Goal: Navigation & Orientation: Understand site structure

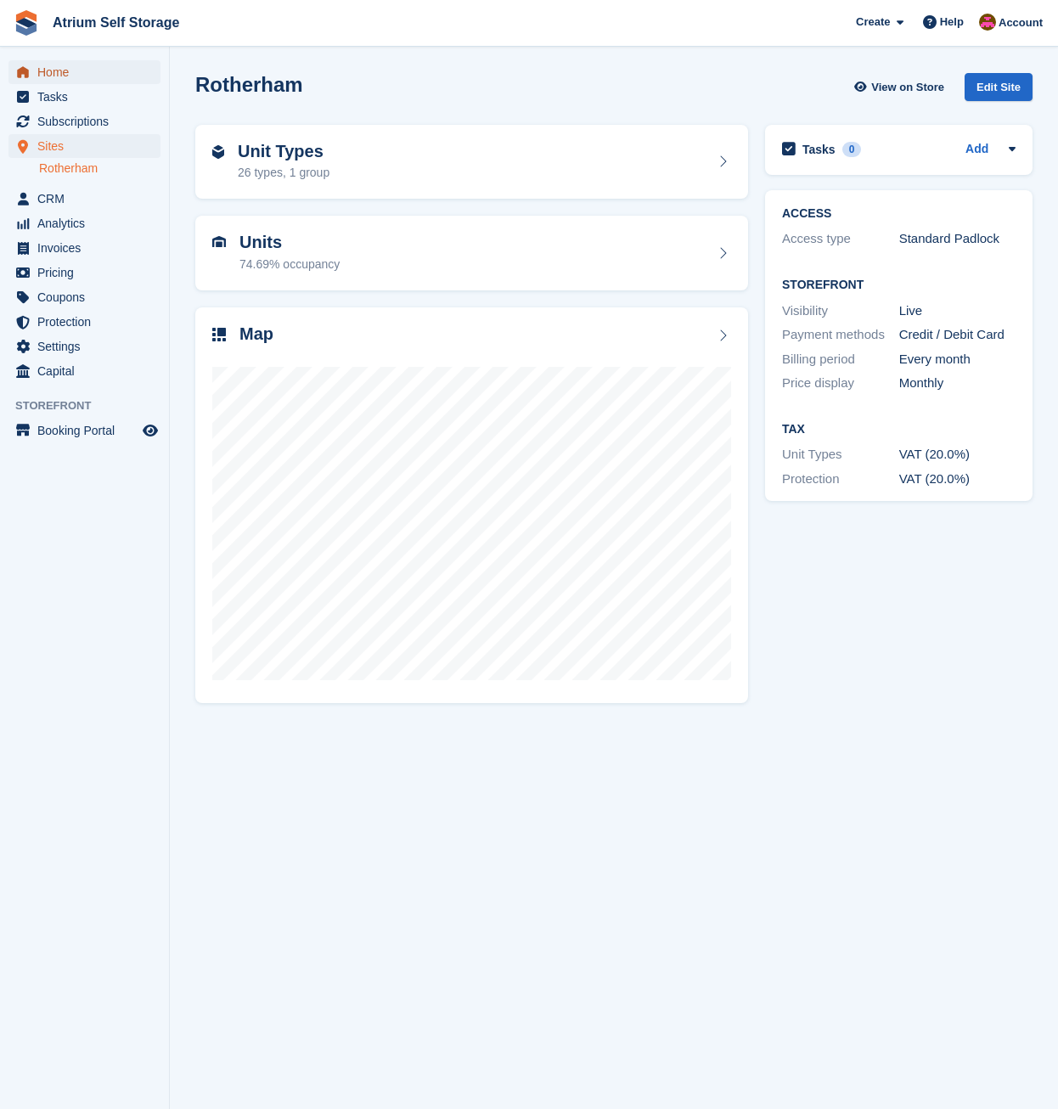
click at [48, 73] on span "Home" at bounding box center [88, 72] width 102 height 24
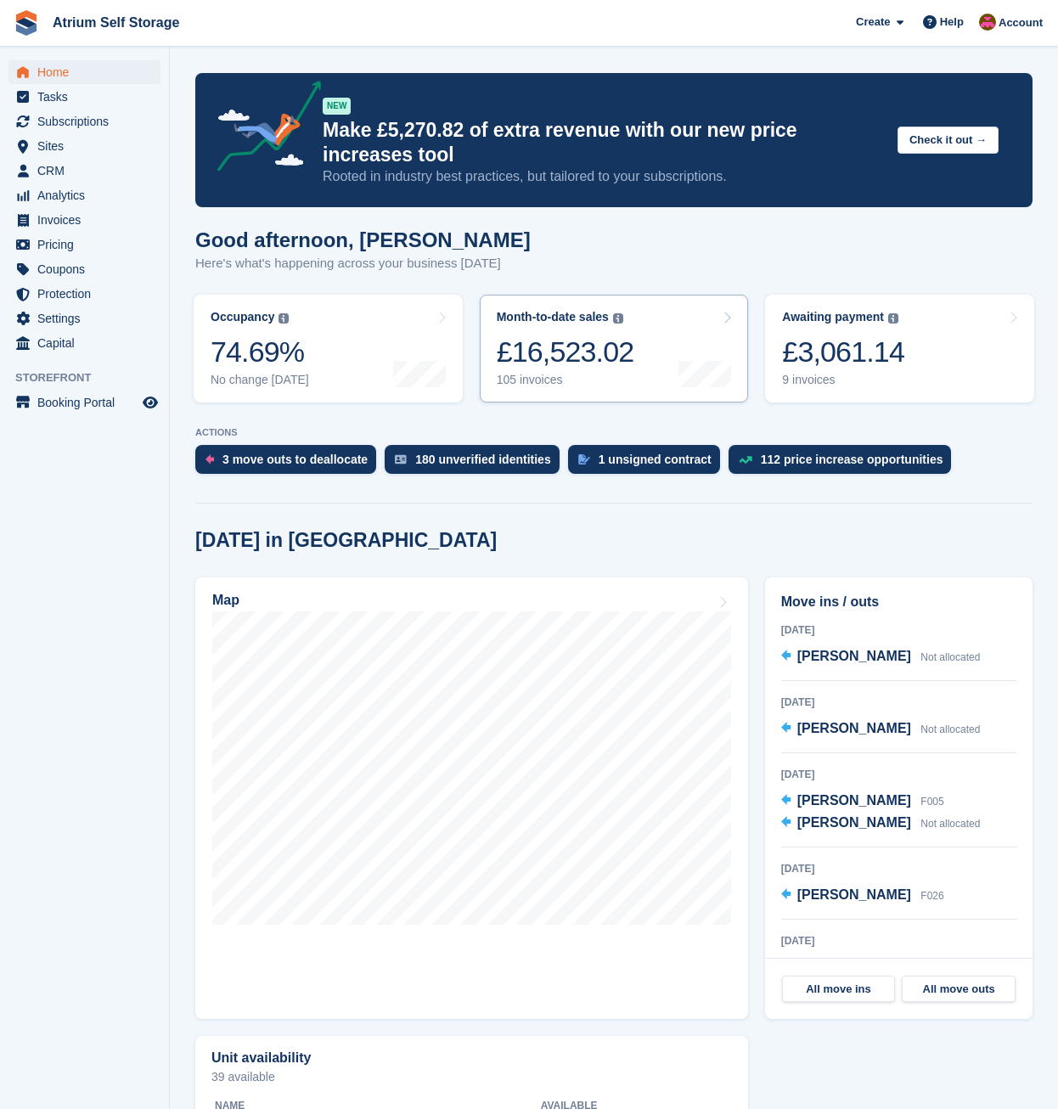
click at [565, 345] on div "£16,523.02" at bounding box center [566, 351] width 138 height 35
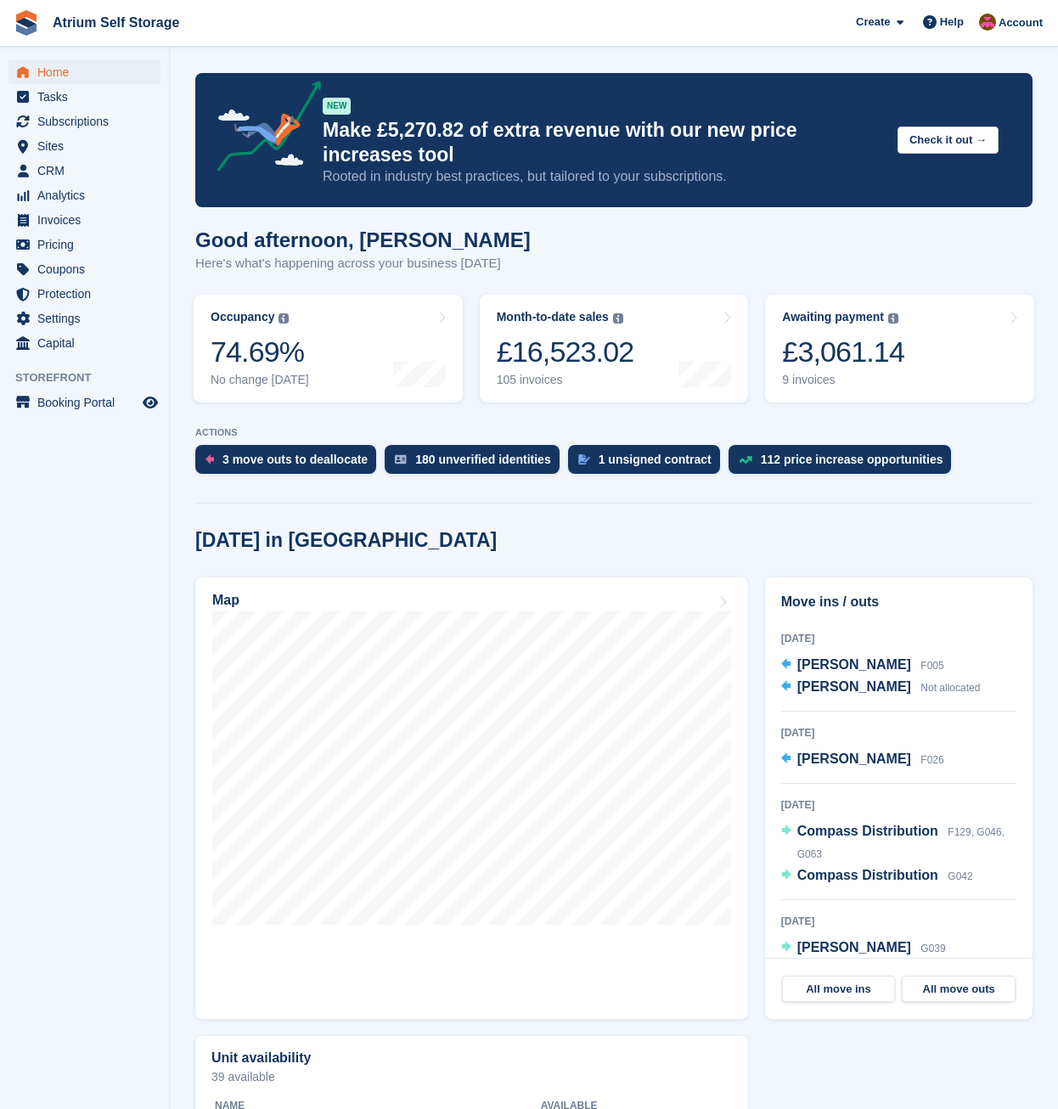
scroll to position [150, 0]
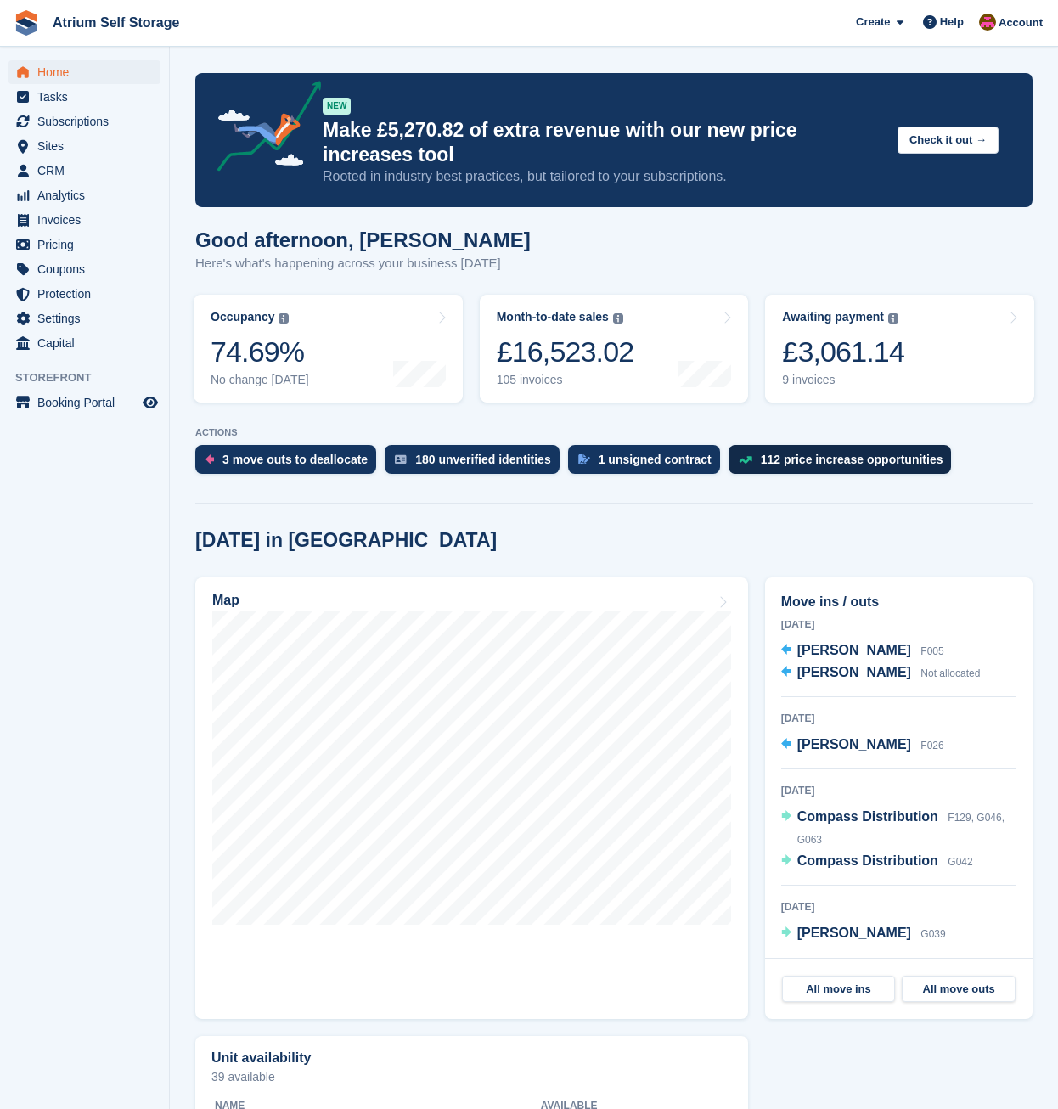
click at [783, 461] on div "112 price increase opportunities" at bounding box center [852, 459] width 182 height 14
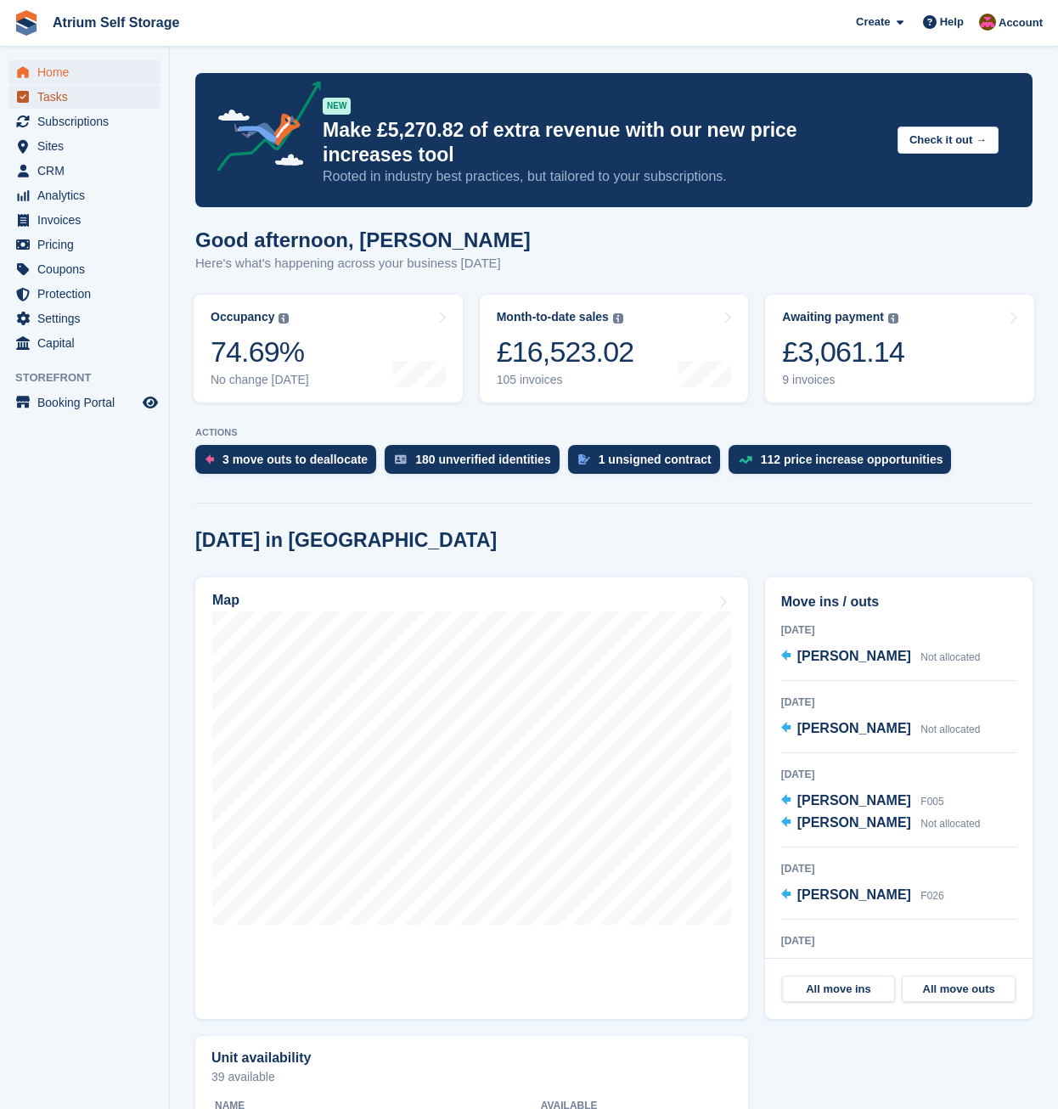
click at [54, 98] on span "Tasks" at bounding box center [88, 97] width 102 height 24
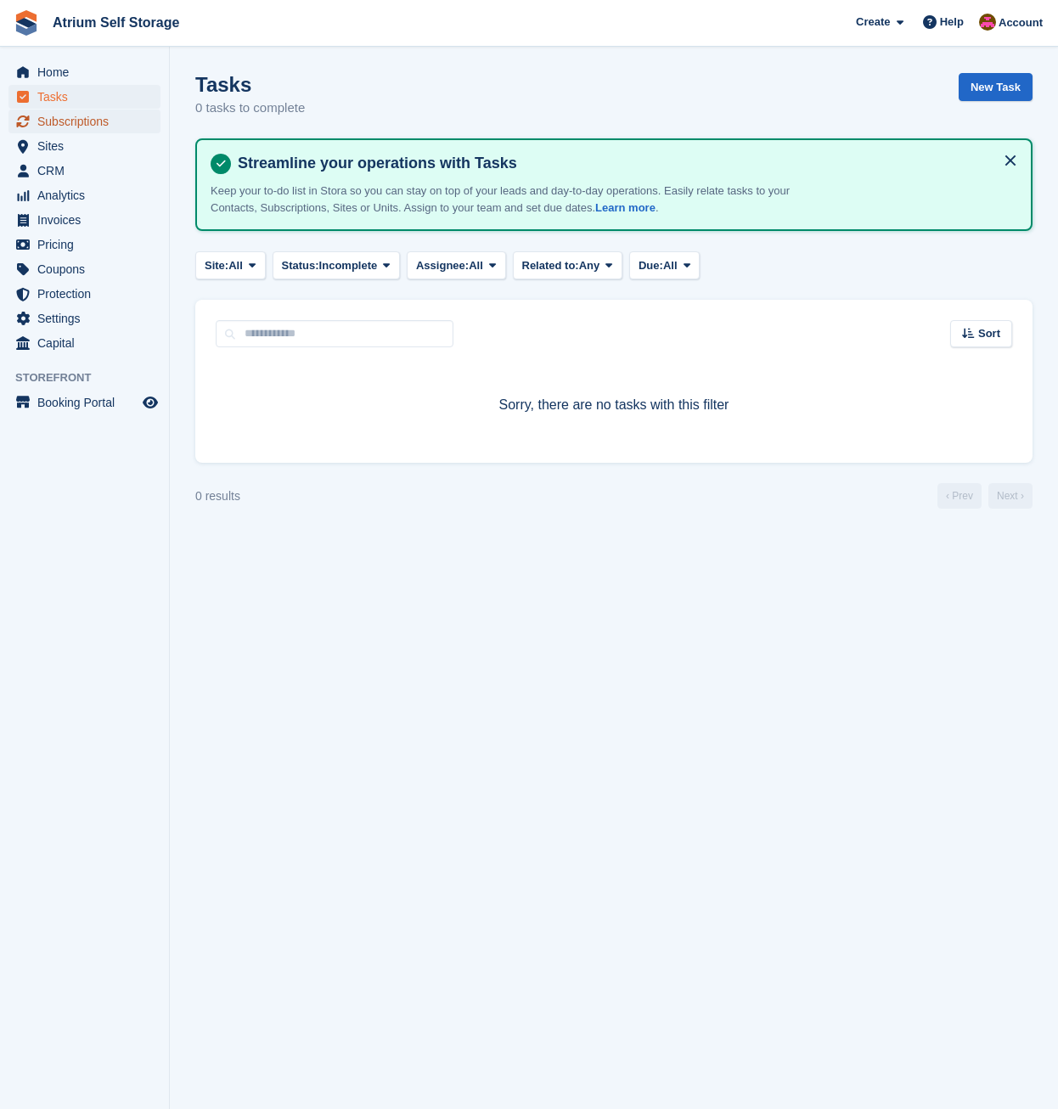
click at [59, 120] on span "Subscriptions" at bounding box center [88, 121] width 102 height 24
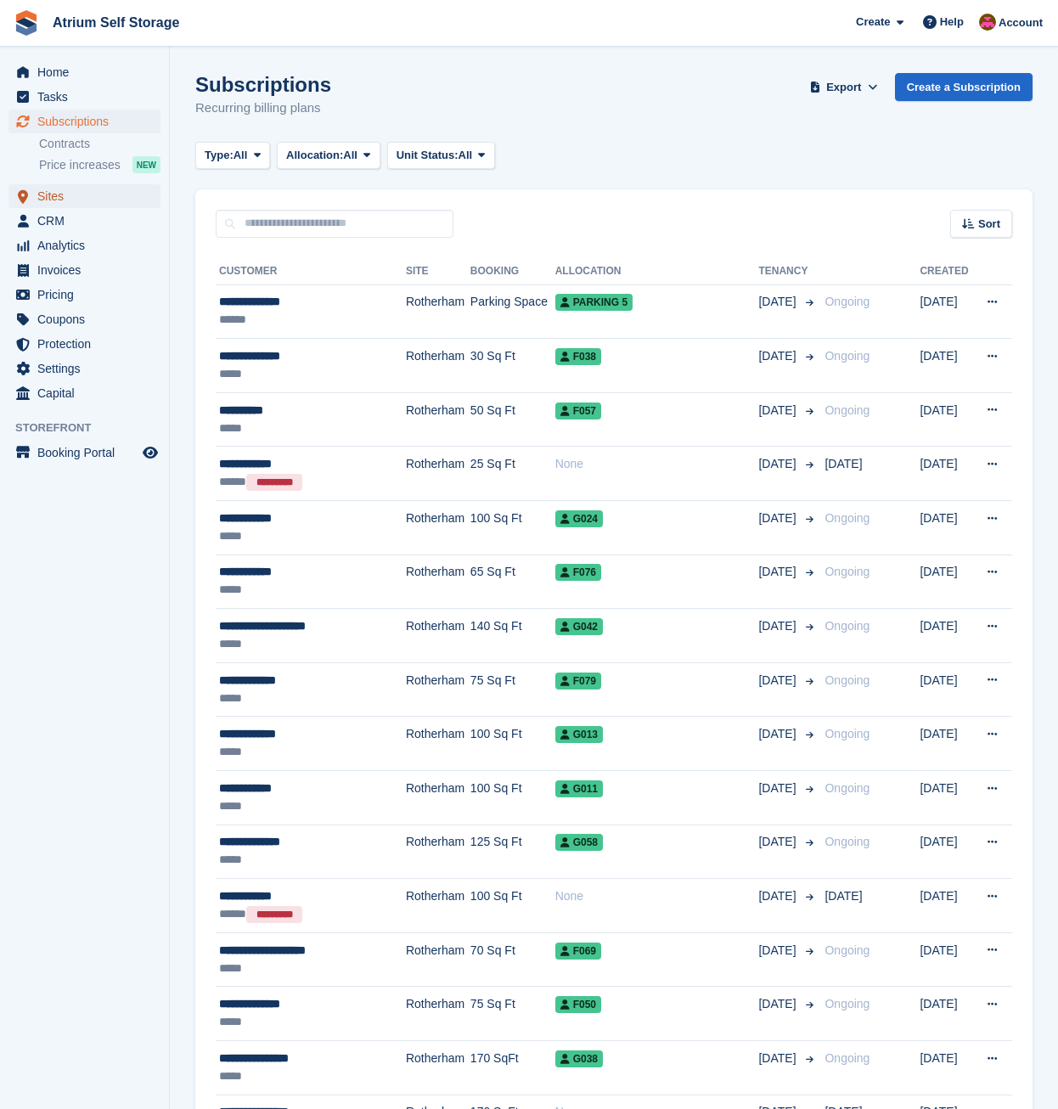
click at [55, 197] on span "Sites" at bounding box center [88, 196] width 102 height 24
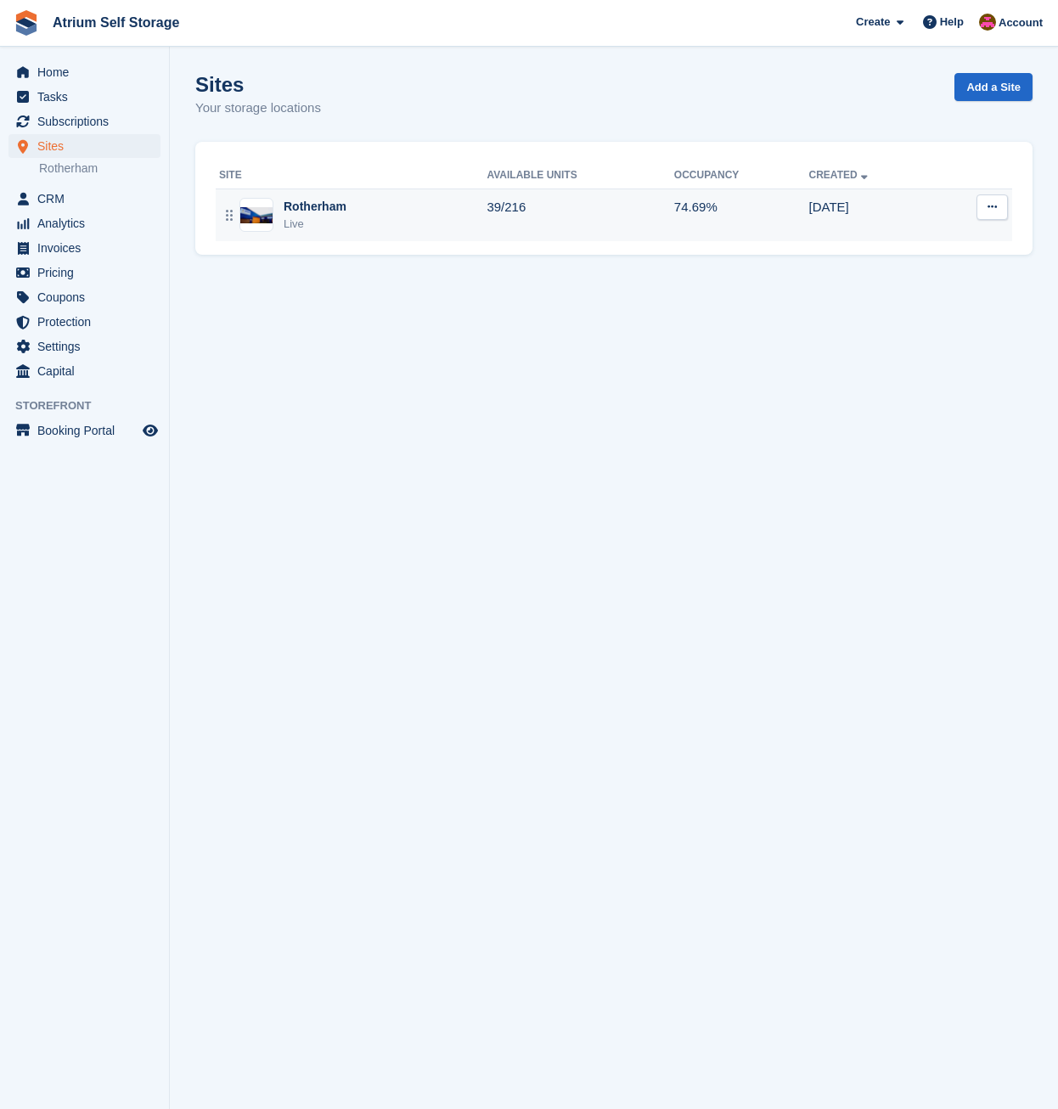
click at [263, 216] on img at bounding box center [256, 215] width 32 height 16
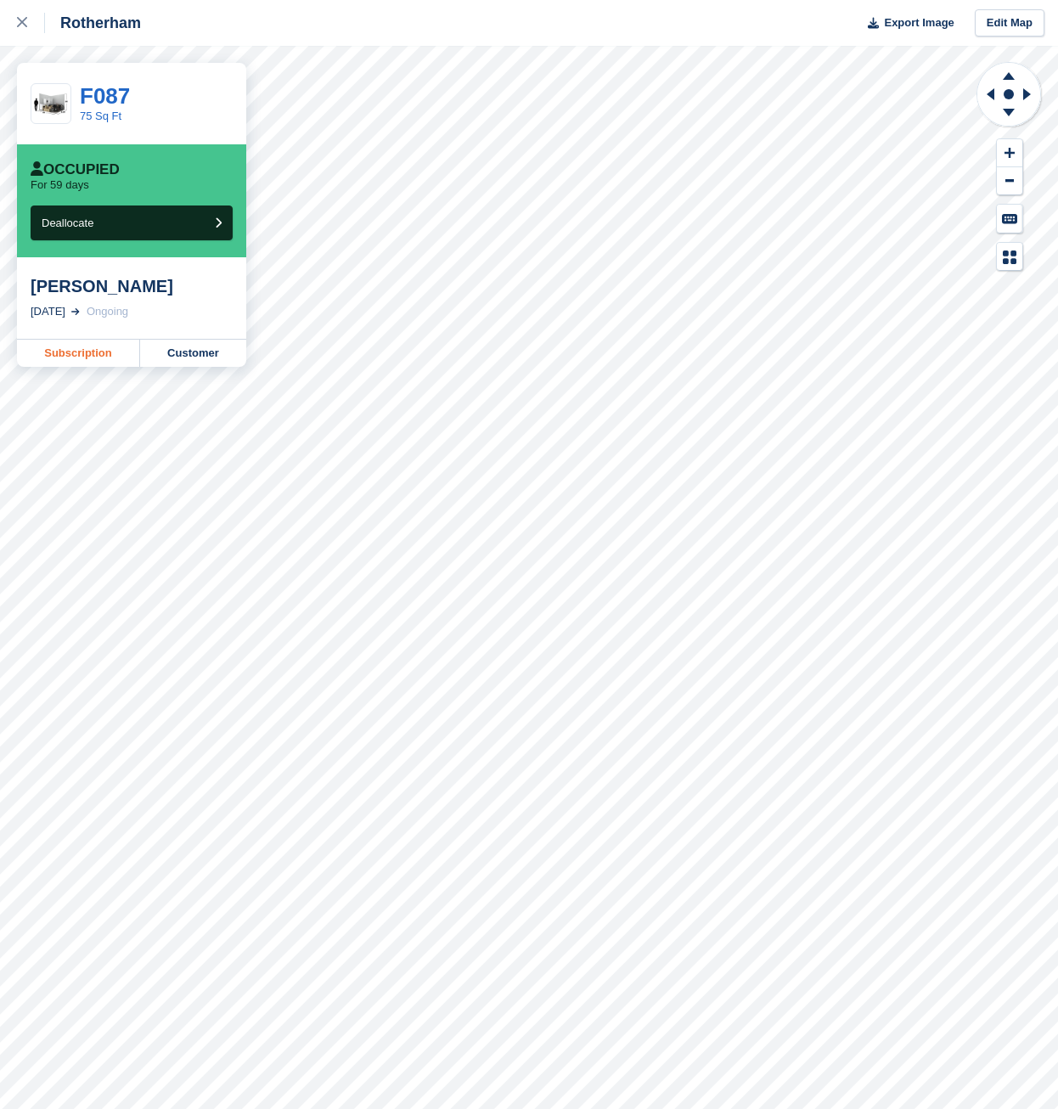
click at [69, 353] on link "Subscription" at bounding box center [78, 353] width 123 height 27
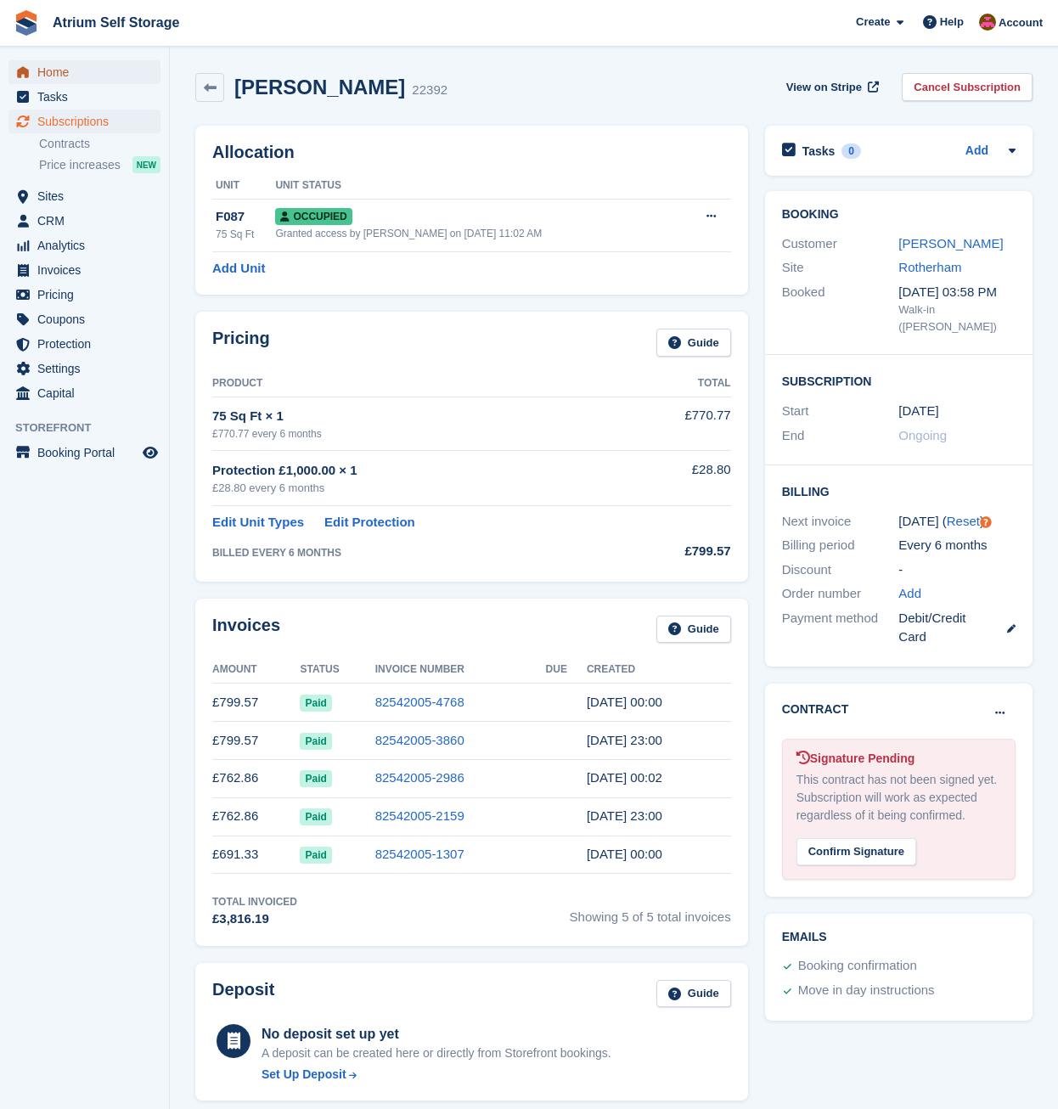
click at [51, 72] on span "Home" at bounding box center [88, 72] width 102 height 24
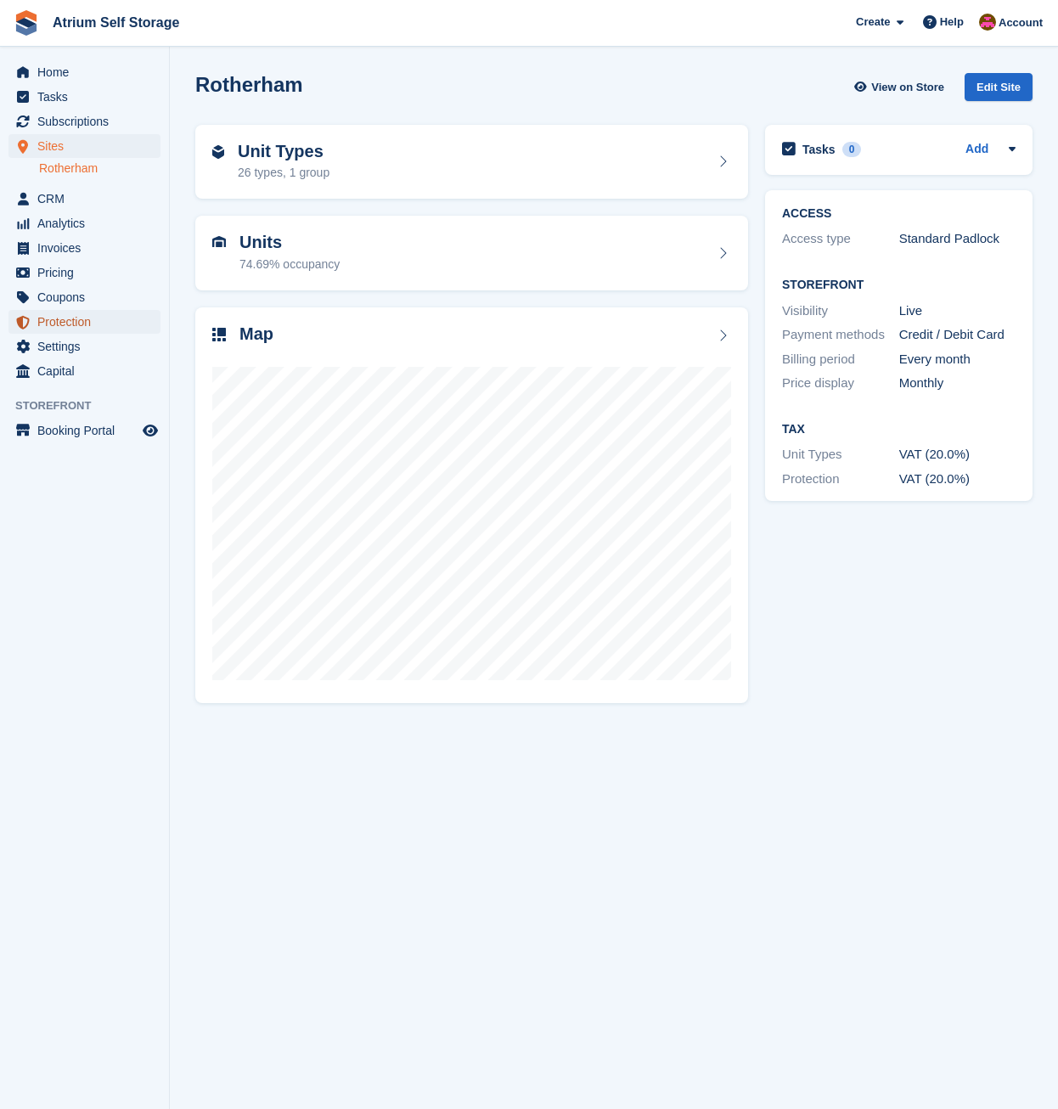
click at [52, 323] on span "Protection" at bounding box center [88, 322] width 102 height 24
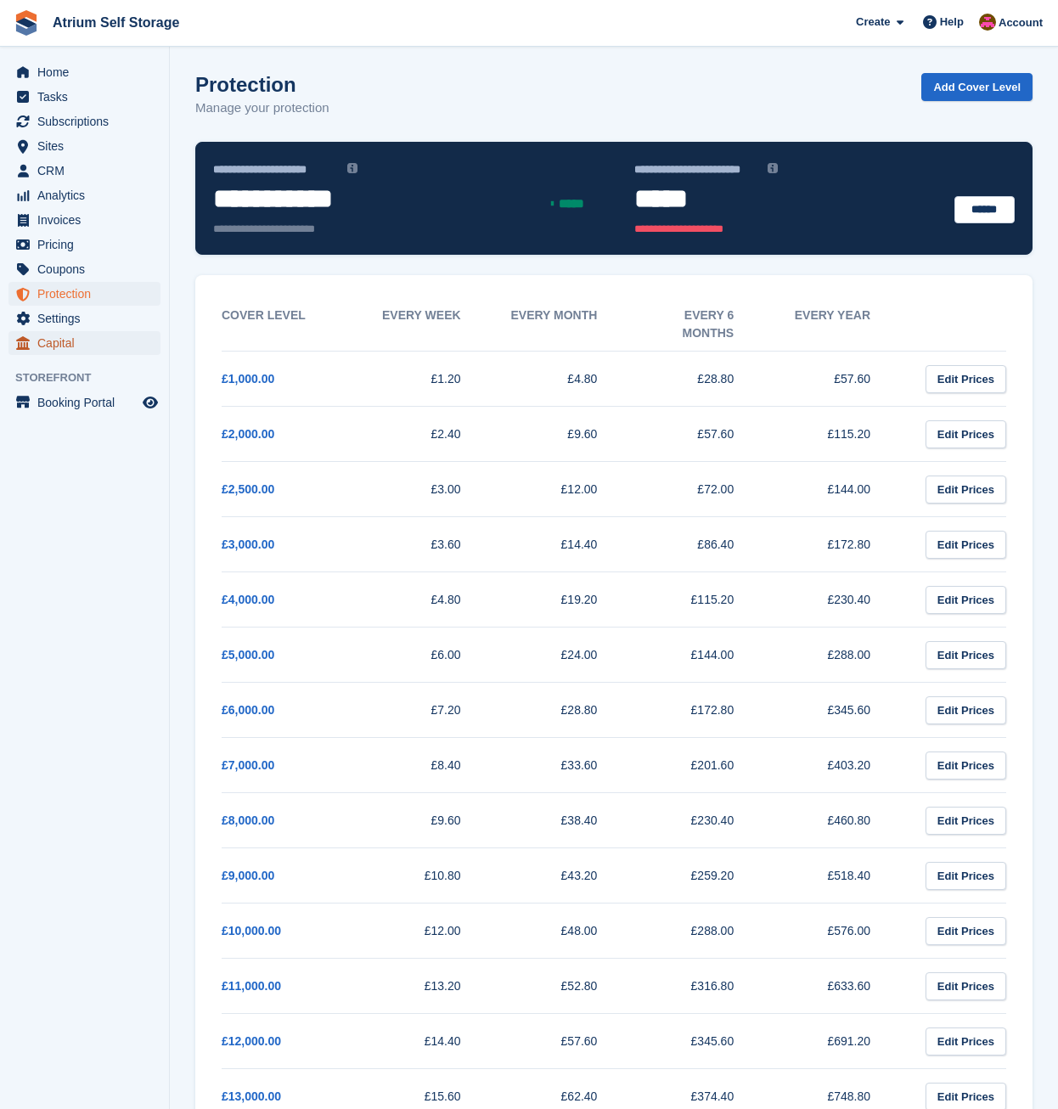
click at [59, 343] on span "Capital" at bounding box center [88, 343] width 102 height 24
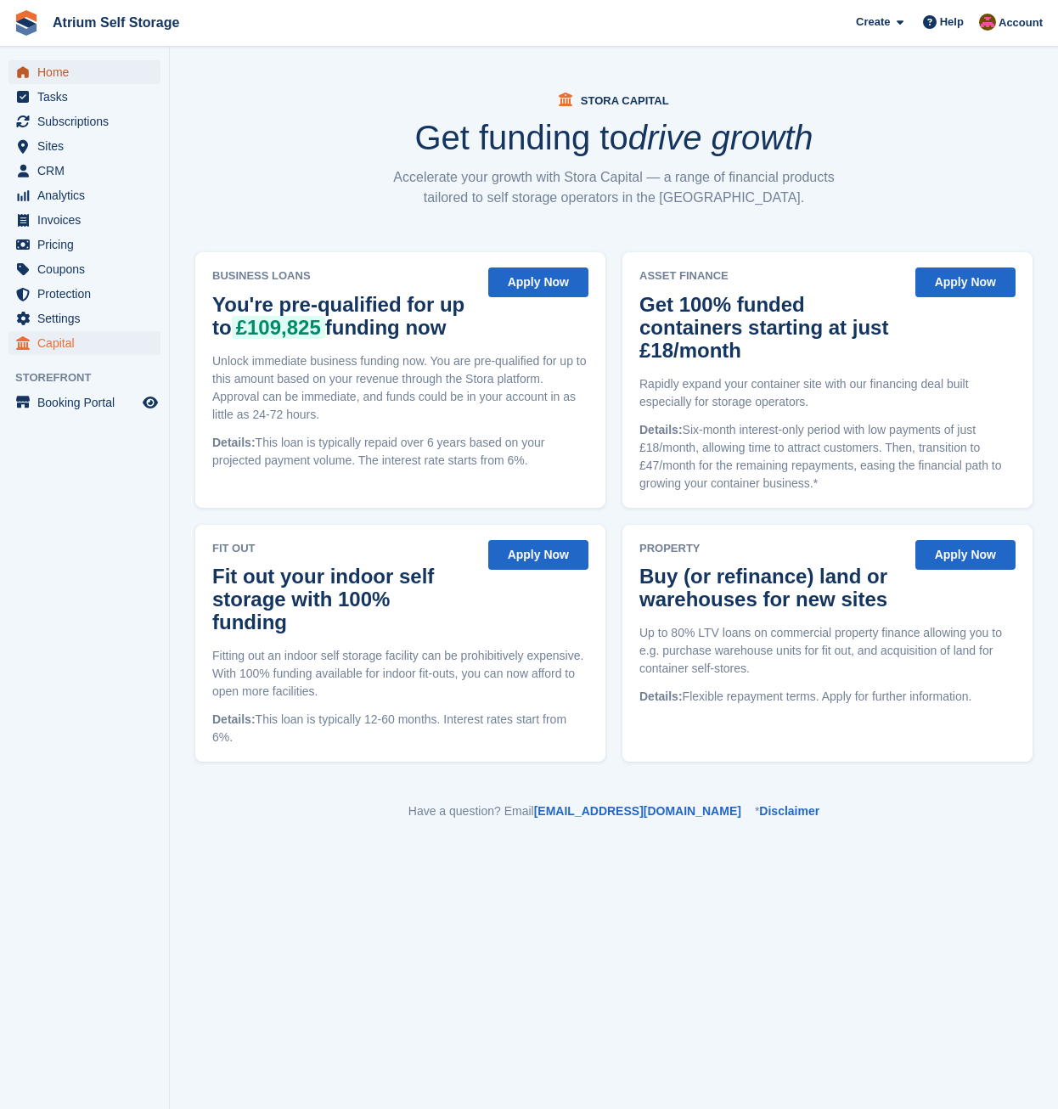
click at [48, 66] on span "Home" at bounding box center [88, 72] width 102 height 24
click at [36, 69] on link "Home" at bounding box center [84, 72] width 152 height 24
